Goal: Find contact information: Find contact information

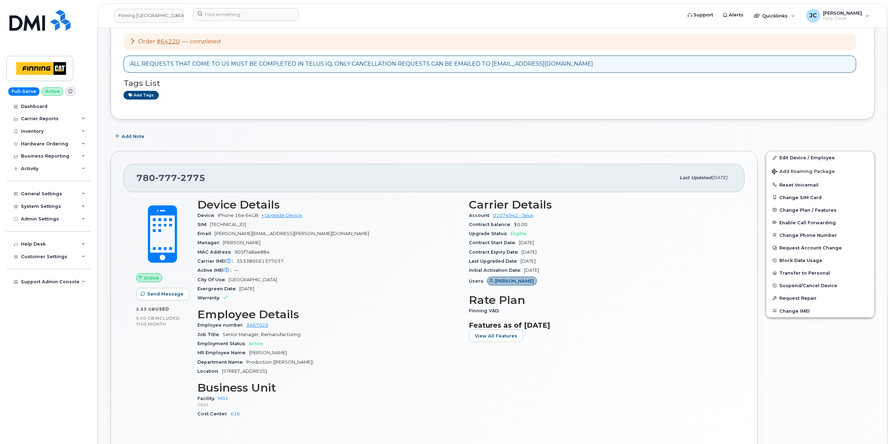
scroll to position [105, 0]
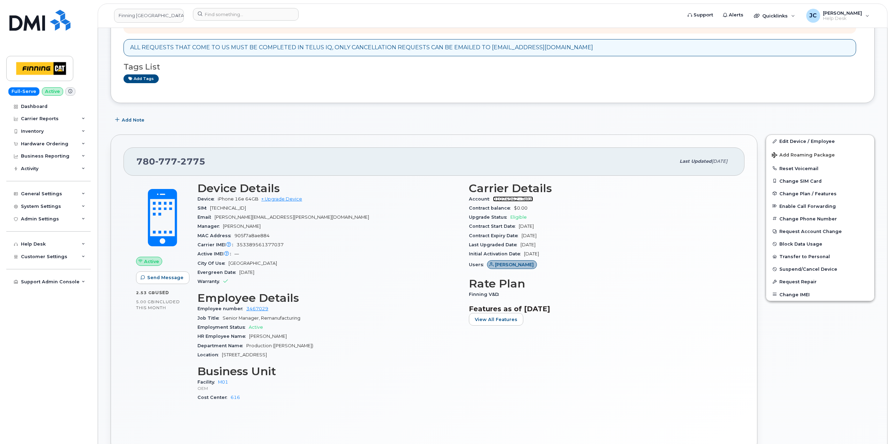
click at [530, 198] on link "01074942 - Telus" at bounding box center [513, 198] width 40 height 5
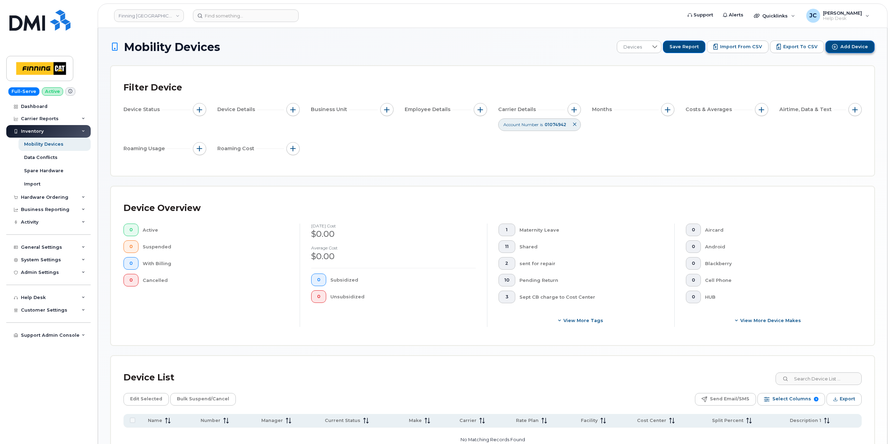
click at [857, 45] on span "Add Device" at bounding box center [855, 47] width 28 height 6
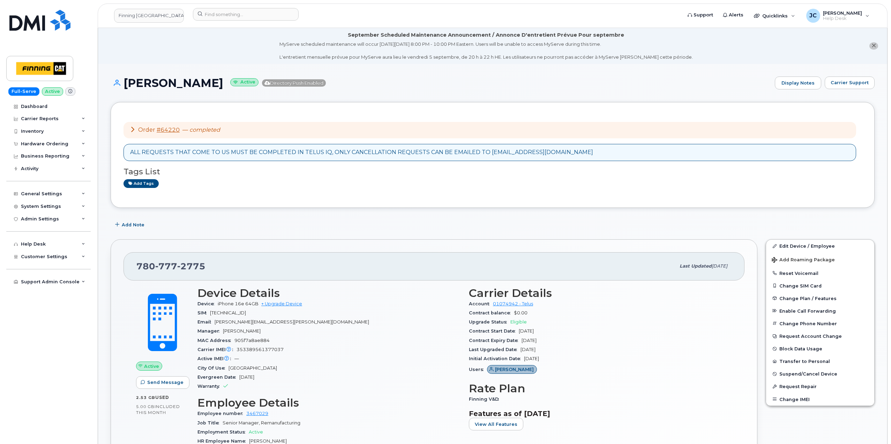
click at [208, 264] on div "[PHONE_NUMBER]" at bounding box center [405, 266] width 539 height 15
drag, startPoint x: 207, startPoint y: 265, endPoint x: 130, endPoint y: 266, distance: 77.5
click at [130, 266] on div "[PHONE_NUMBER] Last updated [DATE]" at bounding box center [434, 266] width 621 height 28
copy span "[PHONE_NUMBER]"
click at [849, 85] on span "Carrier Support" at bounding box center [850, 82] width 38 height 7
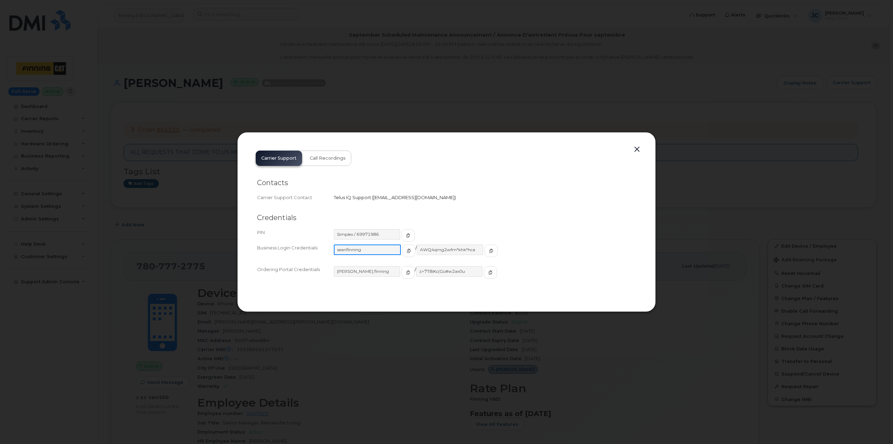
drag, startPoint x: 368, startPoint y: 248, endPoint x: 329, endPoint y: 248, distance: 39.1
click at [327, 248] on div "Business Login Credentials seanfinning / AWQ4qmg2wfm*khk*hca" at bounding box center [446, 254] width 379 height 22
drag, startPoint x: 463, startPoint y: 248, endPoint x: 399, endPoint y: 245, distance: 63.9
click at [399, 245] on div "seanfinning / AWQ4qmg2wfm*khk*hca" at bounding box center [485, 253] width 302 height 19
click at [489, 251] on icon "button" at bounding box center [491, 250] width 4 height 4
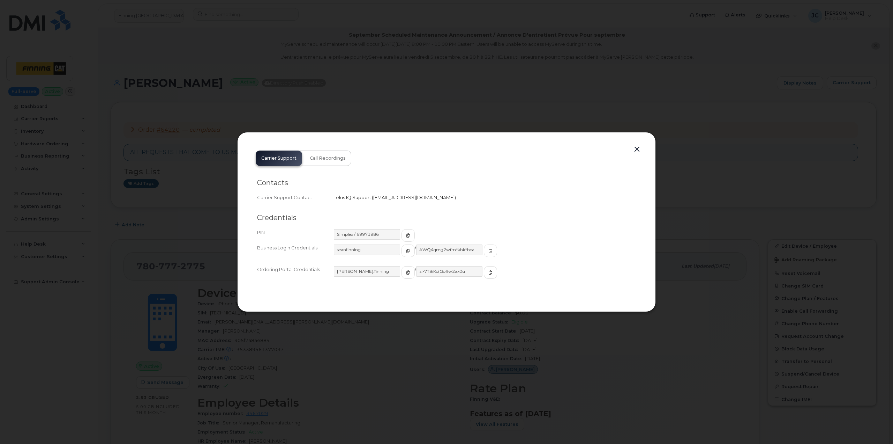
click at [639, 149] on button "button" at bounding box center [637, 149] width 10 height 10
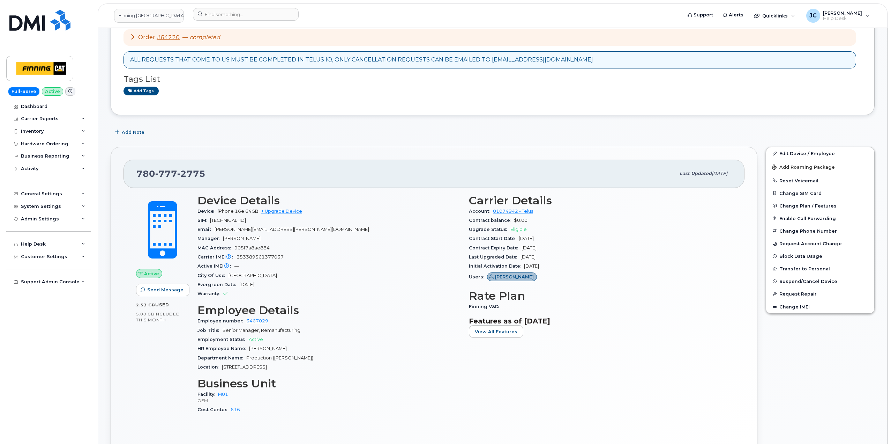
scroll to position [105, 0]
